Goal: Task Accomplishment & Management: Manage account settings

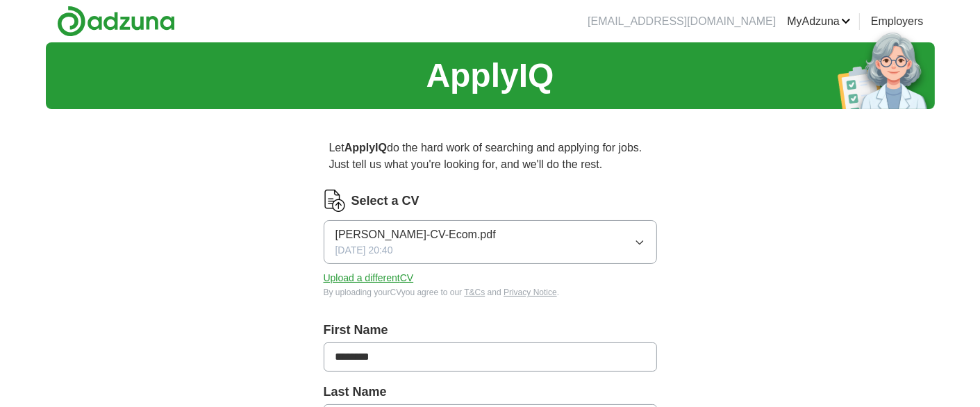
click at [477, 209] on div "Select a CV" at bounding box center [491, 201] width 334 height 22
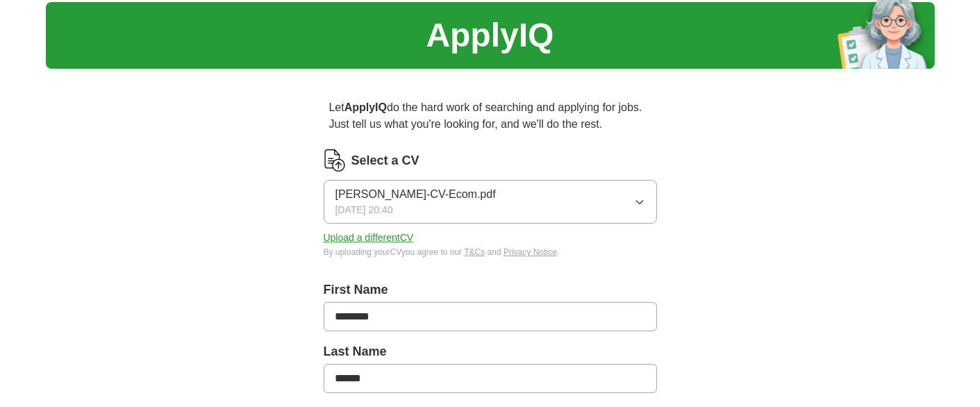
click at [382, 233] on button "Upload a different CV" at bounding box center [369, 238] width 90 height 15
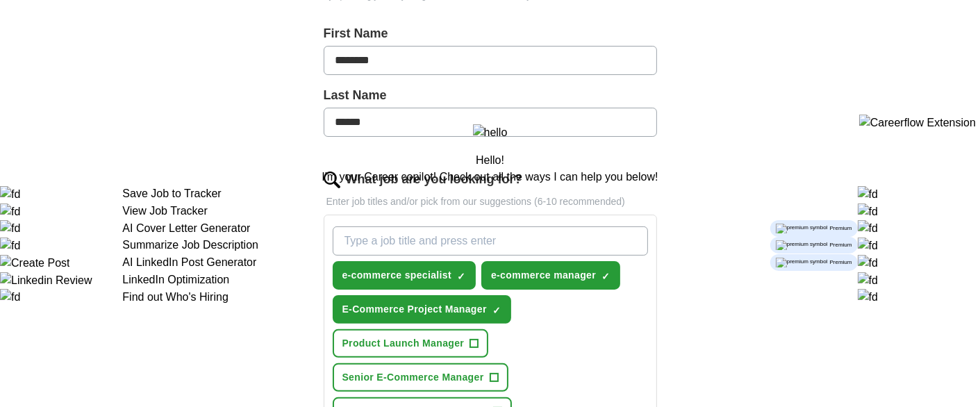
scroll to position [402, 0]
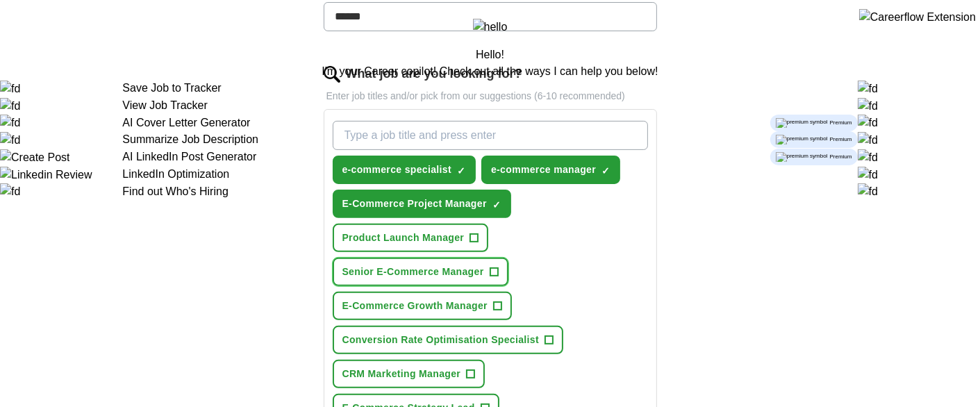
click at [421, 272] on span "Senior E-Commerce Manager" at bounding box center [414, 272] width 142 height 15
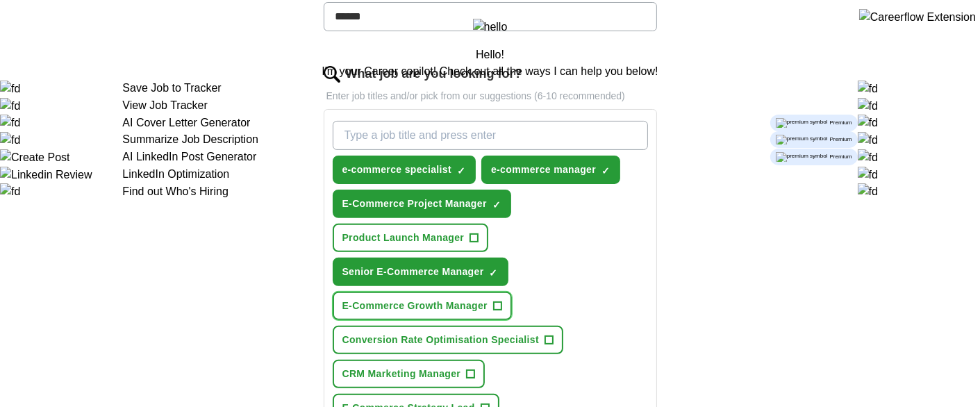
click at [421, 301] on span "E-Commerce Growth Manager" at bounding box center [415, 306] width 145 height 15
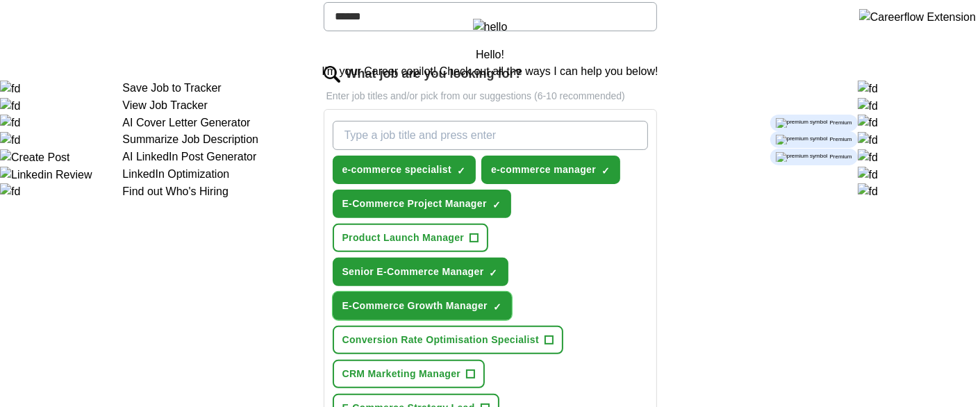
scroll to position [489, 0]
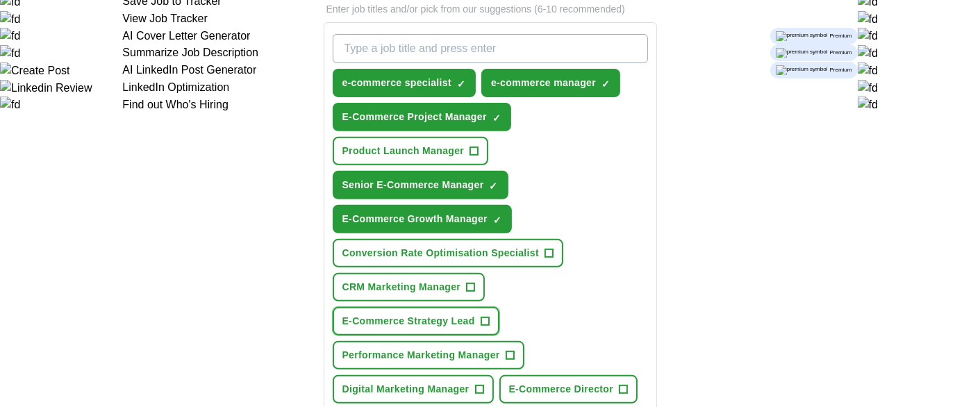
click at [422, 315] on span "E-Commerce Strategy Lead" at bounding box center [409, 321] width 133 height 15
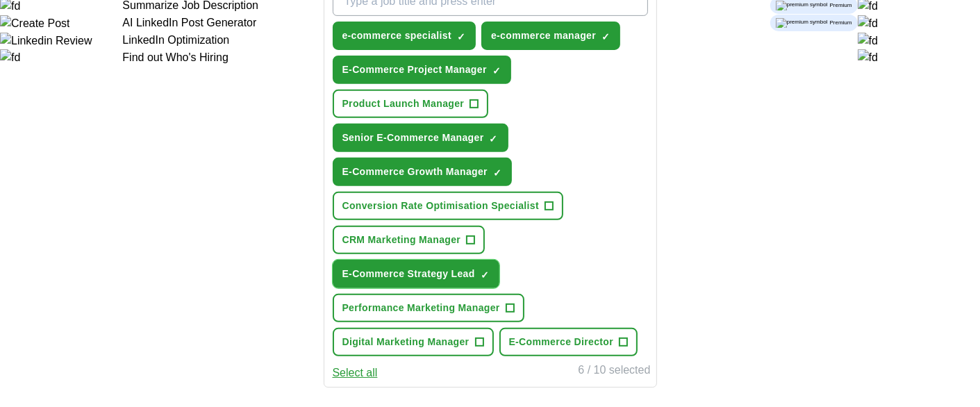
scroll to position [536, 0]
click at [549, 339] on span "E-Commerce Director" at bounding box center [561, 342] width 105 height 15
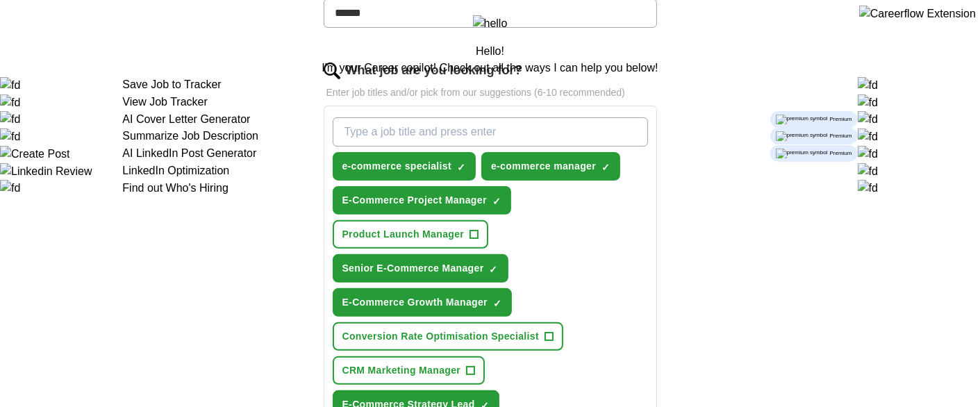
scroll to position [405, 0]
click at [470, 120] on input "What job are you looking for?" at bounding box center [490, 132] width 315 height 29
type input "e"
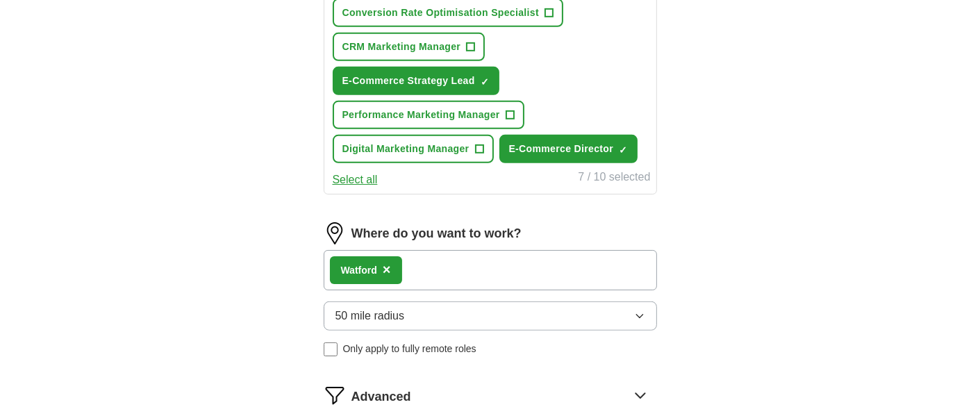
scroll to position [800, 0]
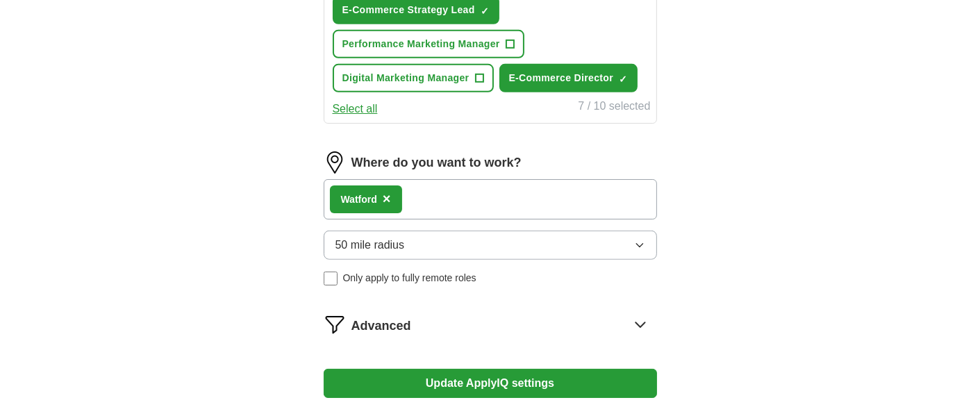
click at [411, 237] on button "50 mile radius" at bounding box center [491, 245] width 334 height 29
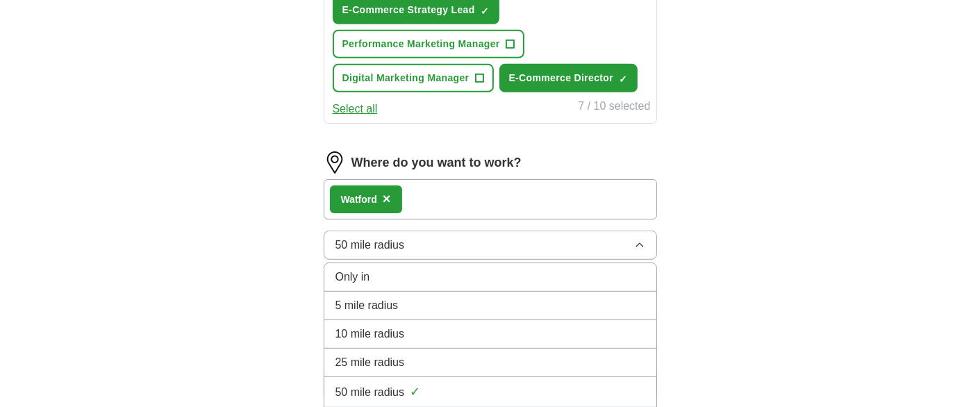
scroll to position [834, 0]
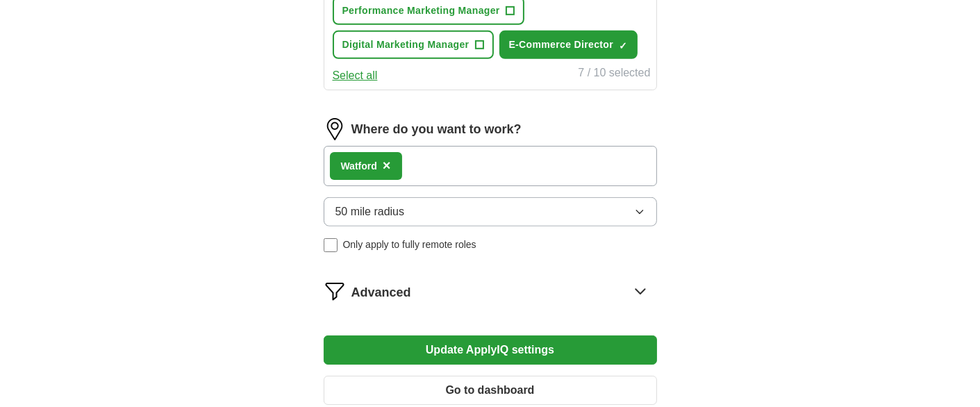
scroll to position [889, 0]
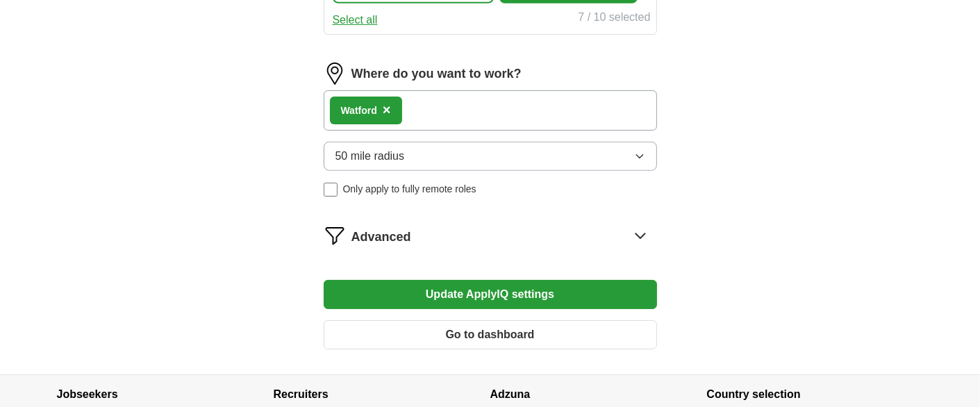
click at [360, 233] on span "Advanced" at bounding box center [382, 237] width 60 height 19
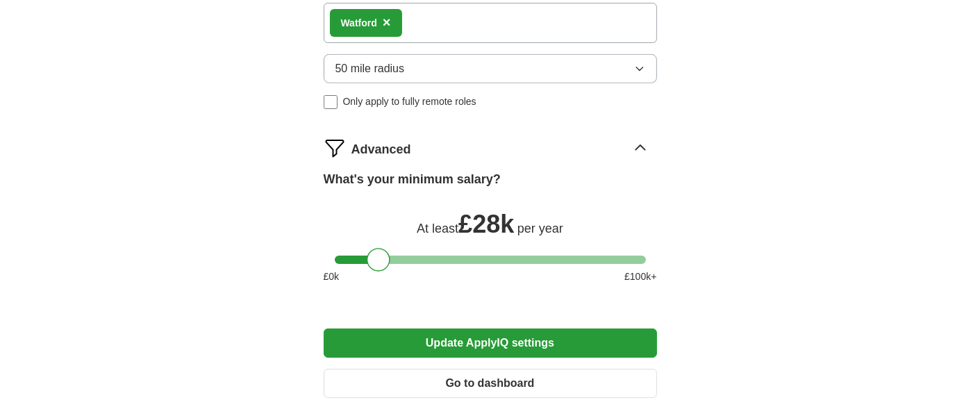
scroll to position [981, 0]
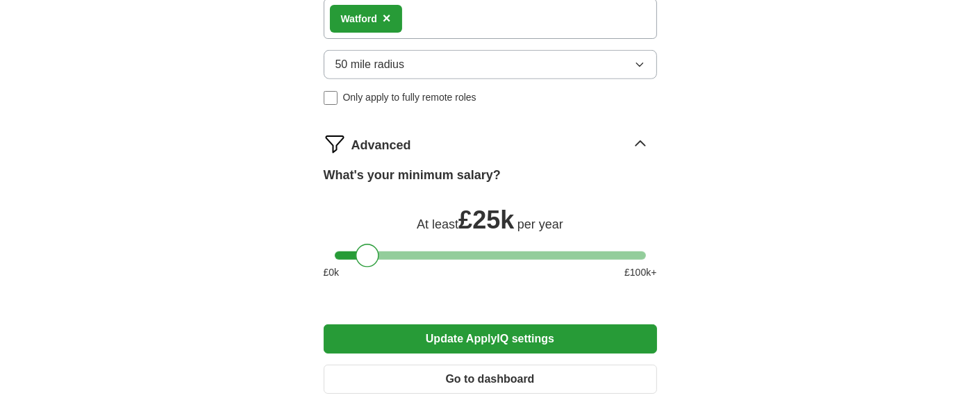
drag, startPoint x: 372, startPoint y: 245, endPoint x: 361, endPoint y: 245, distance: 10.4
click at [361, 245] on div at bounding box center [368, 256] width 24 height 24
click at [445, 324] on button "Update ApplyIQ settings" at bounding box center [491, 338] width 334 height 29
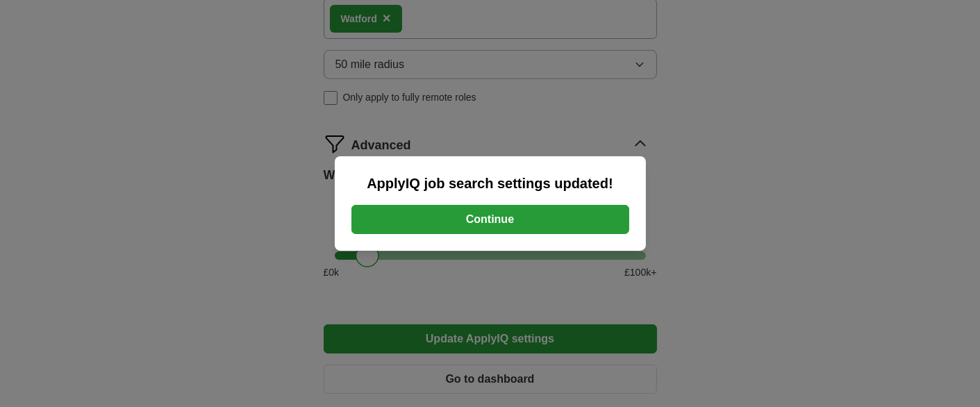
click at [507, 229] on button "Continue" at bounding box center [491, 219] width 278 height 29
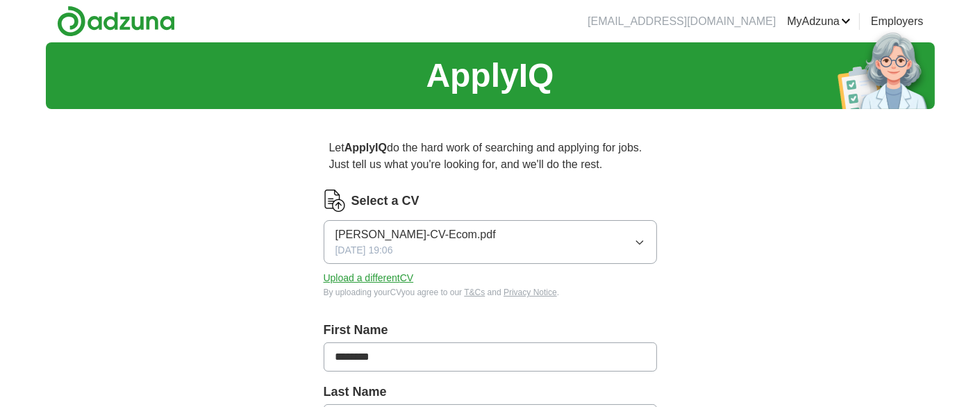
scroll to position [313, 0]
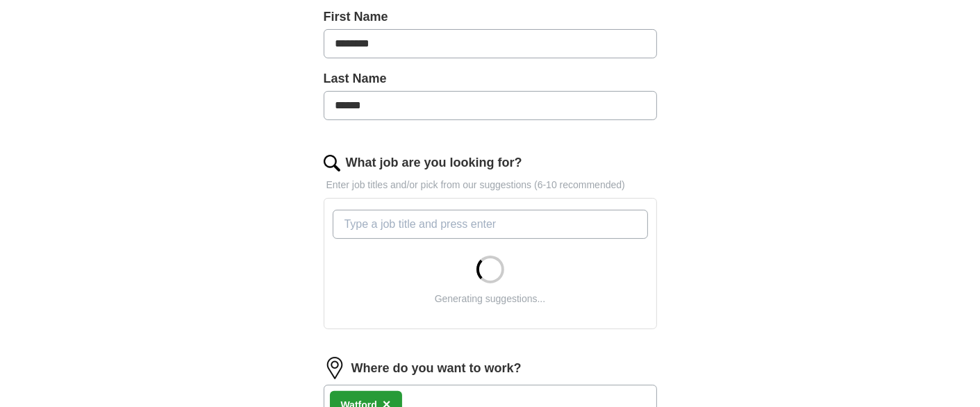
click at [550, 216] on input "What job are you looking for?" at bounding box center [490, 224] width 315 height 29
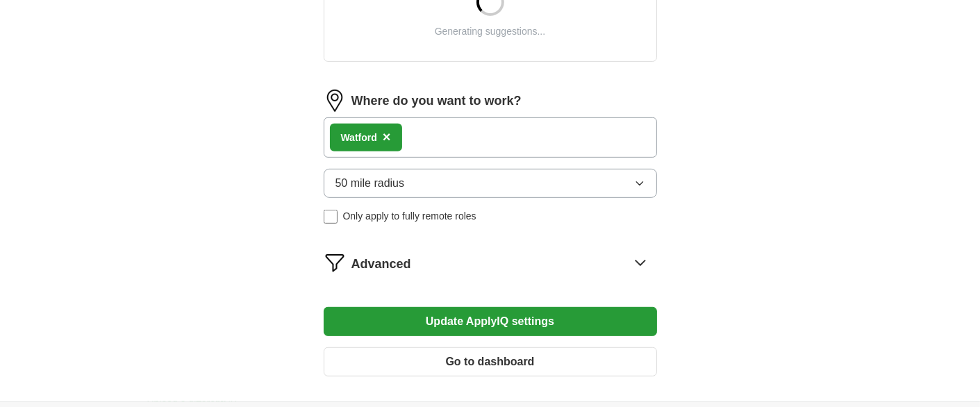
scroll to position [365, 0]
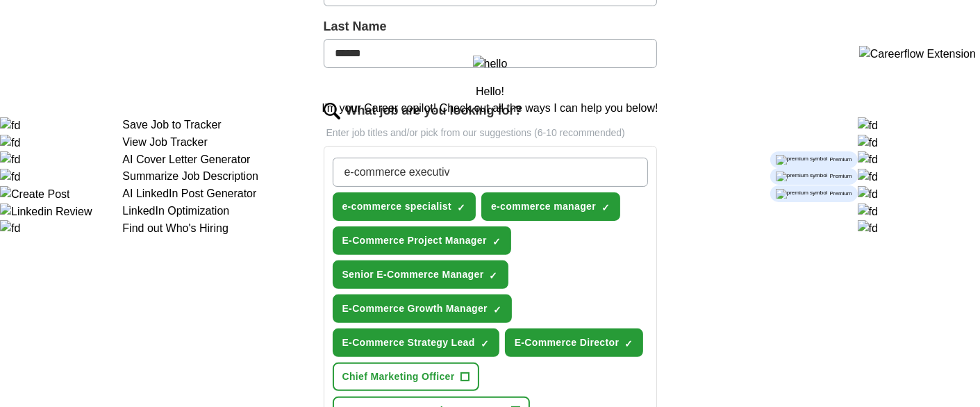
type input "e-commerce executive"
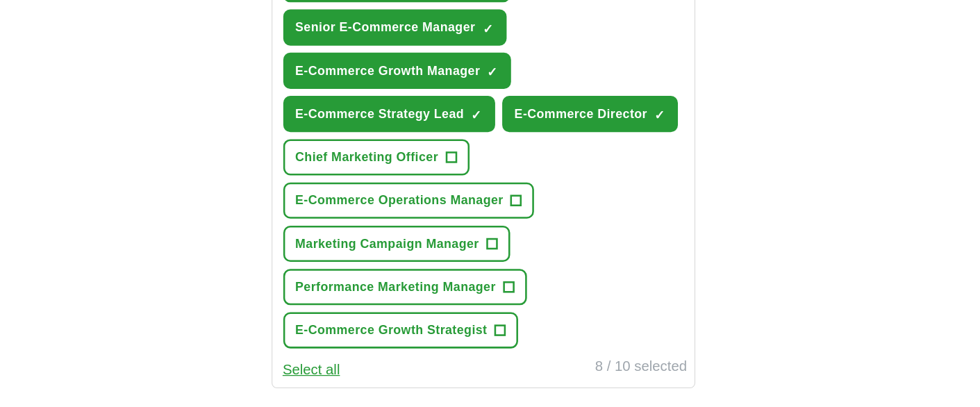
scroll to position [614, 0]
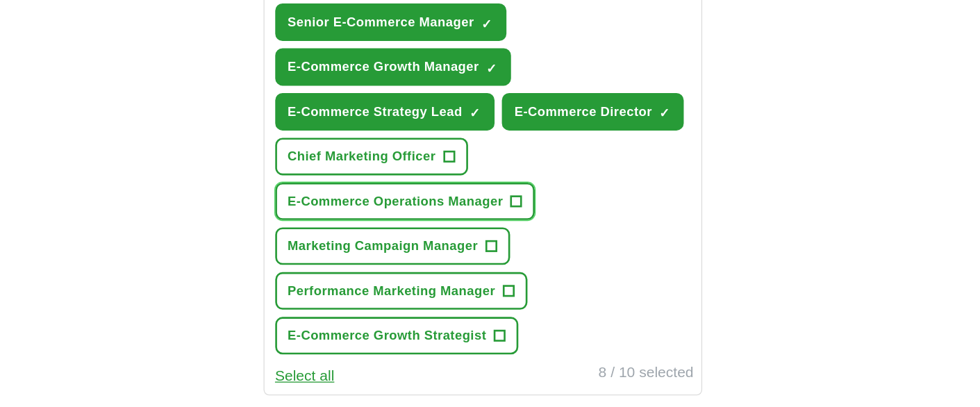
click at [490, 192] on span "E-Commerce Operations Manager" at bounding box center [425, 196] width 164 height 15
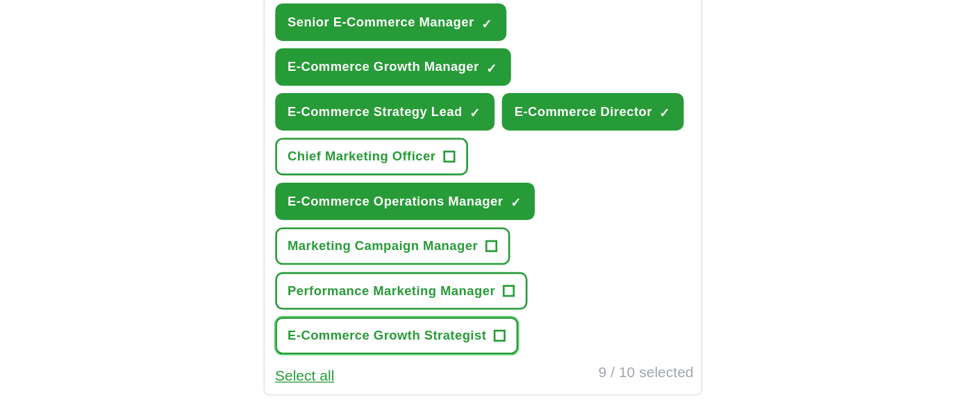
click at [454, 294] on span "E-Commerce Growth Strategist" at bounding box center [418, 298] width 151 height 15
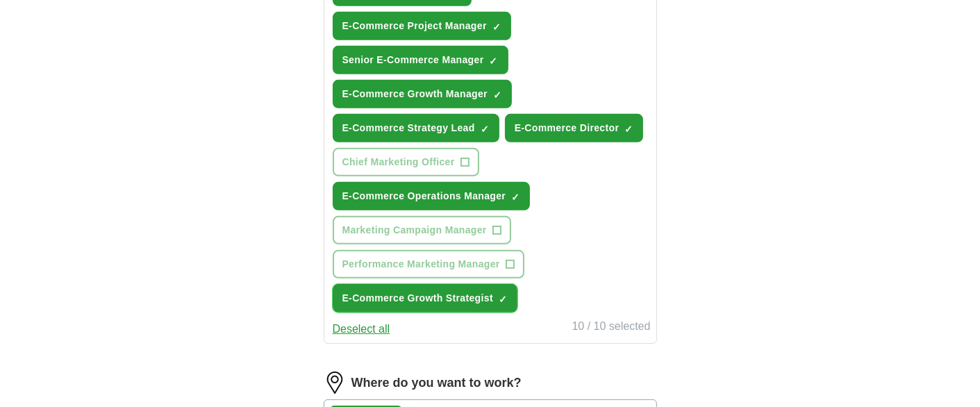
scroll to position [1037, 0]
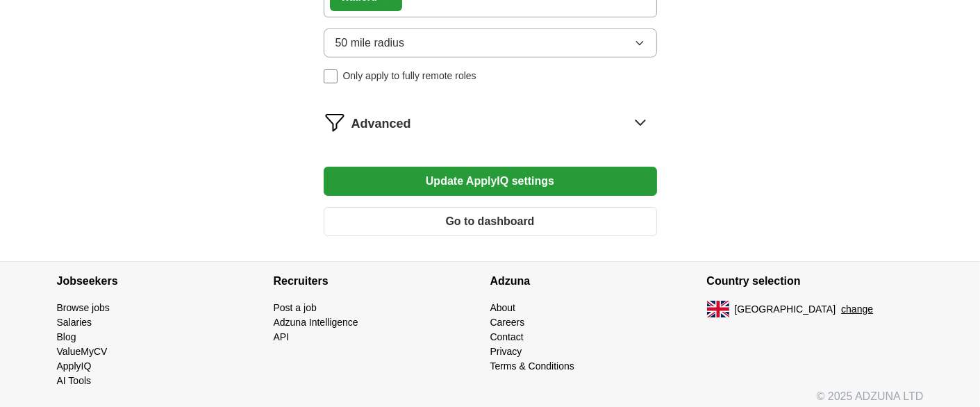
click at [514, 171] on button "Update ApplyIQ settings" at bounding box center [491, 181] width 334 height 29
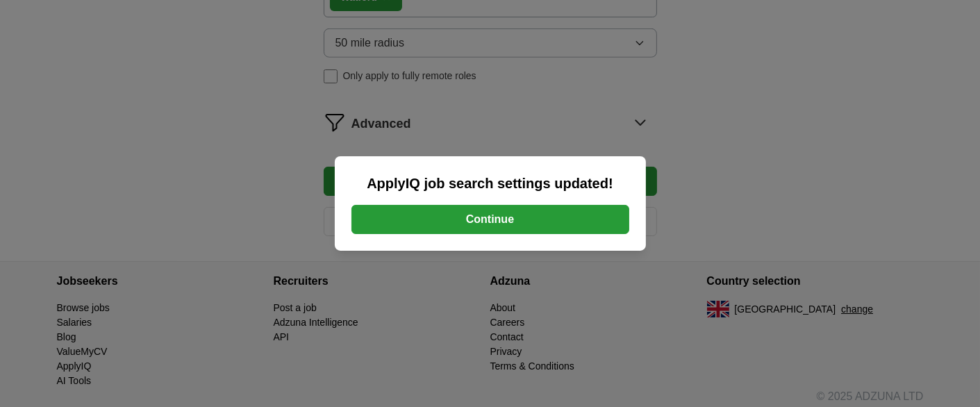
click at [455, 217] on button "Continue" at bounding box center [491, 219] width 278 height 29
